Goal: Information Seeking & Learning: Learn about a topic

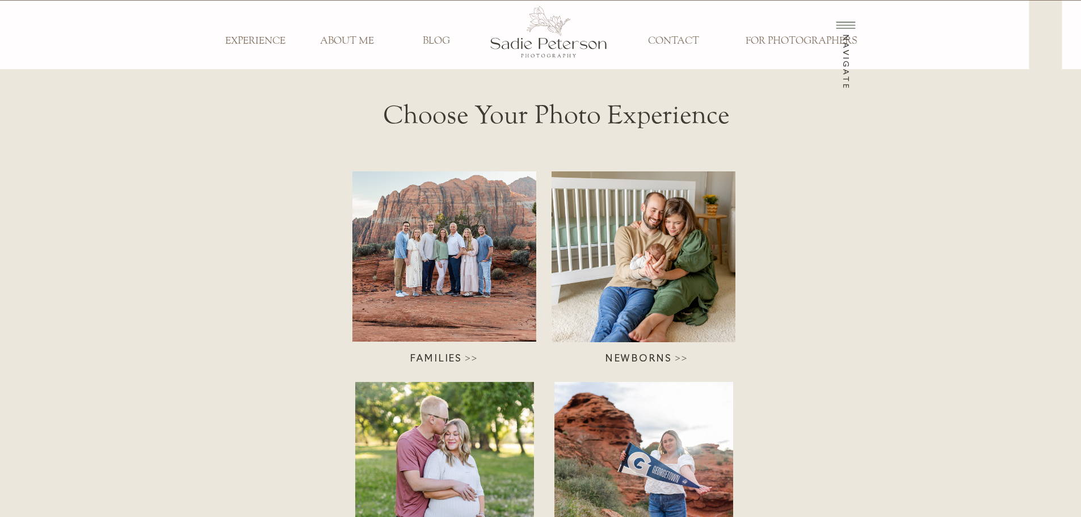
click at [420, 255] on div at bounding box center [445, 256] width 184 height 170
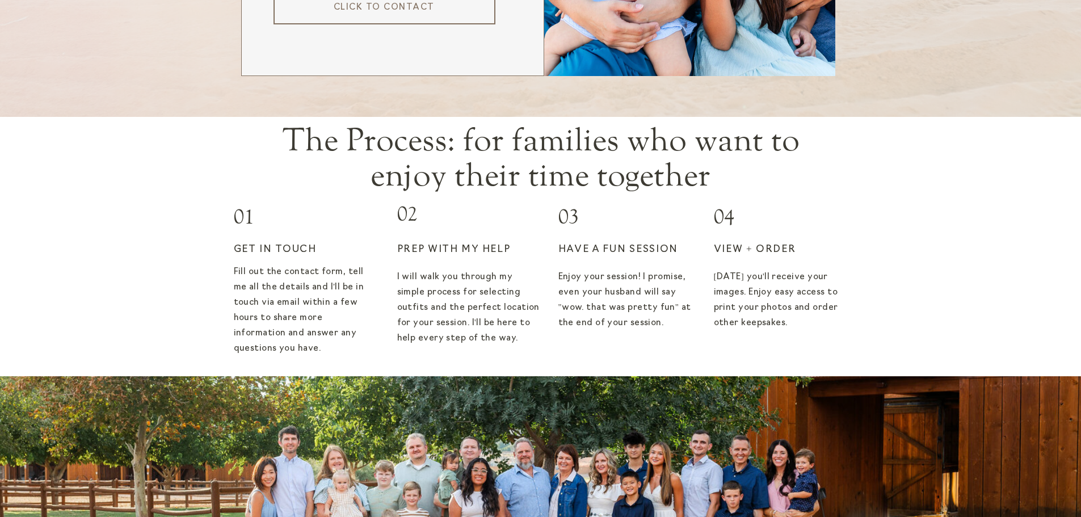
scroll to position [2100, 0]
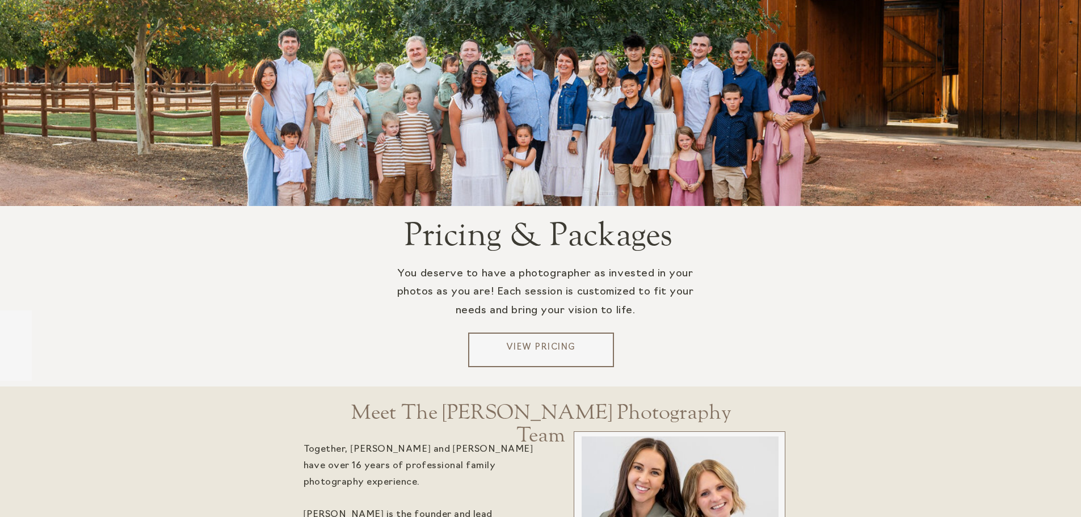
click at [549, 350] on p "View Pricing" at bounding box center [541, 350] width 137 height 17
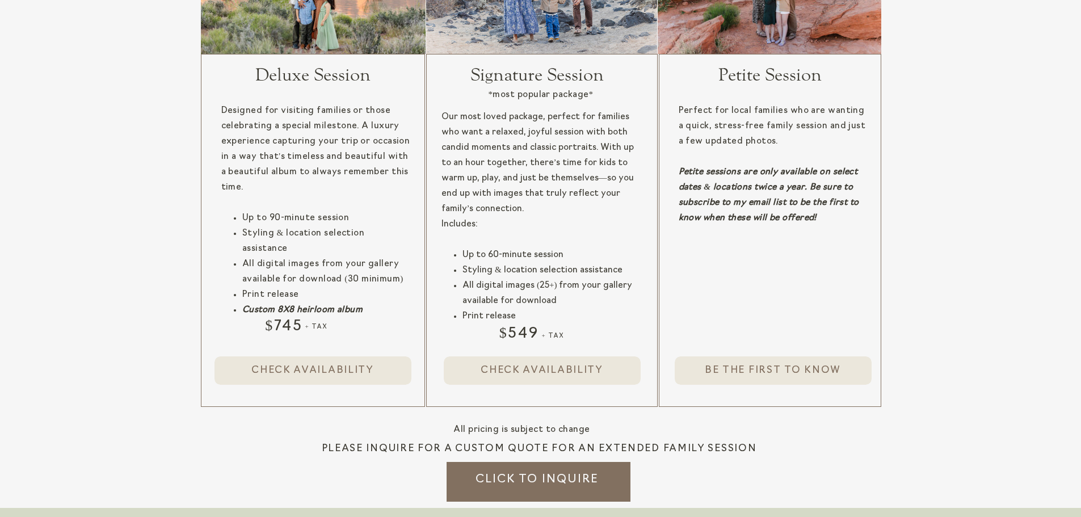
scroll to position [1135, 0]
